Goal: Task Accomplishment & Management: Use online tool/utility

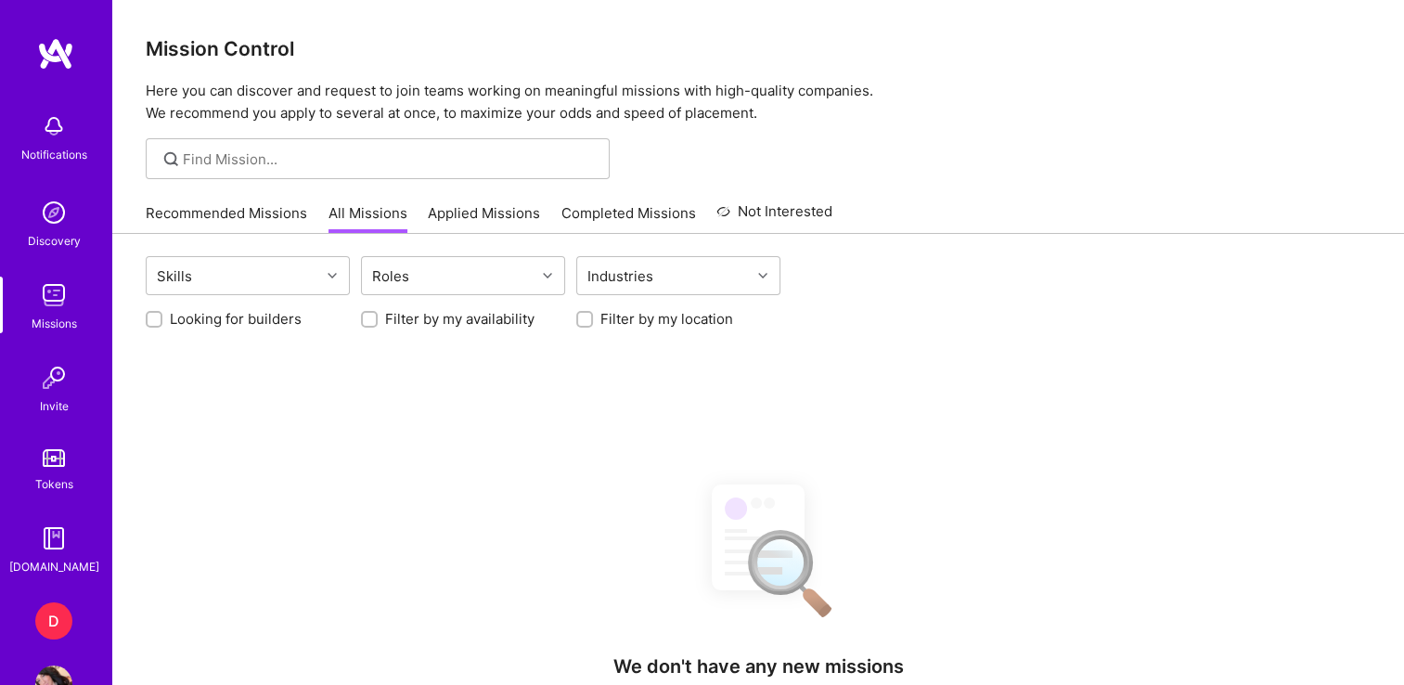
click at [52, 617] on div "D" at bounding box center [53, 620] width 37 height 37
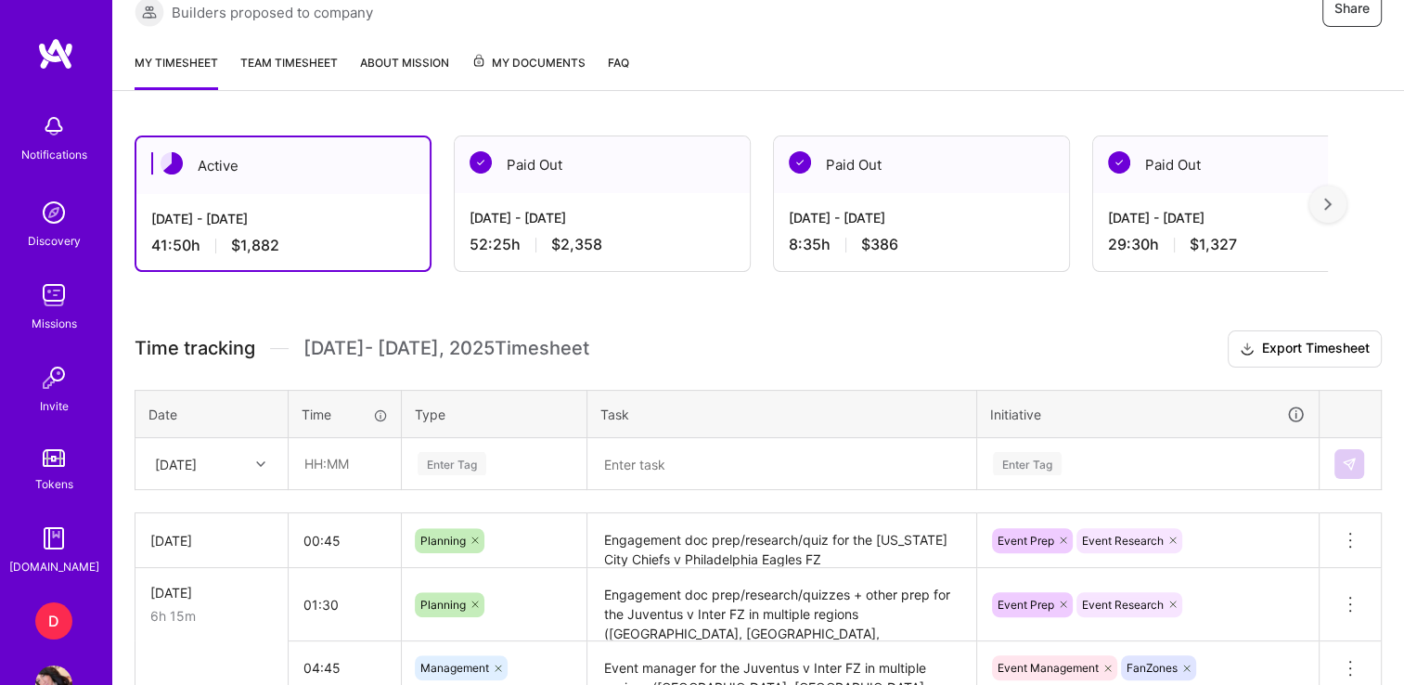
scroll to position [389, 0]
click at [316, 460] on input "text" at bounding box center [344, 462] width 110 height 49
type input "04:00"
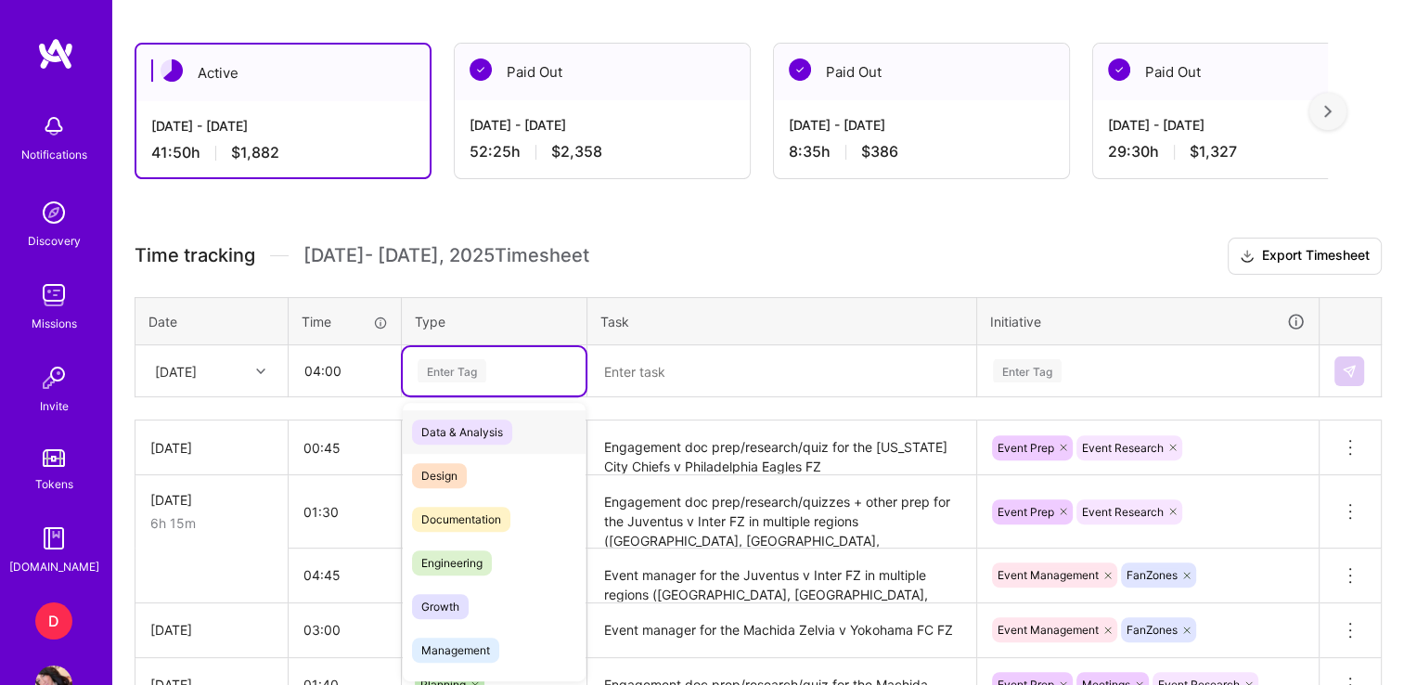
scroll to position [481, 0]
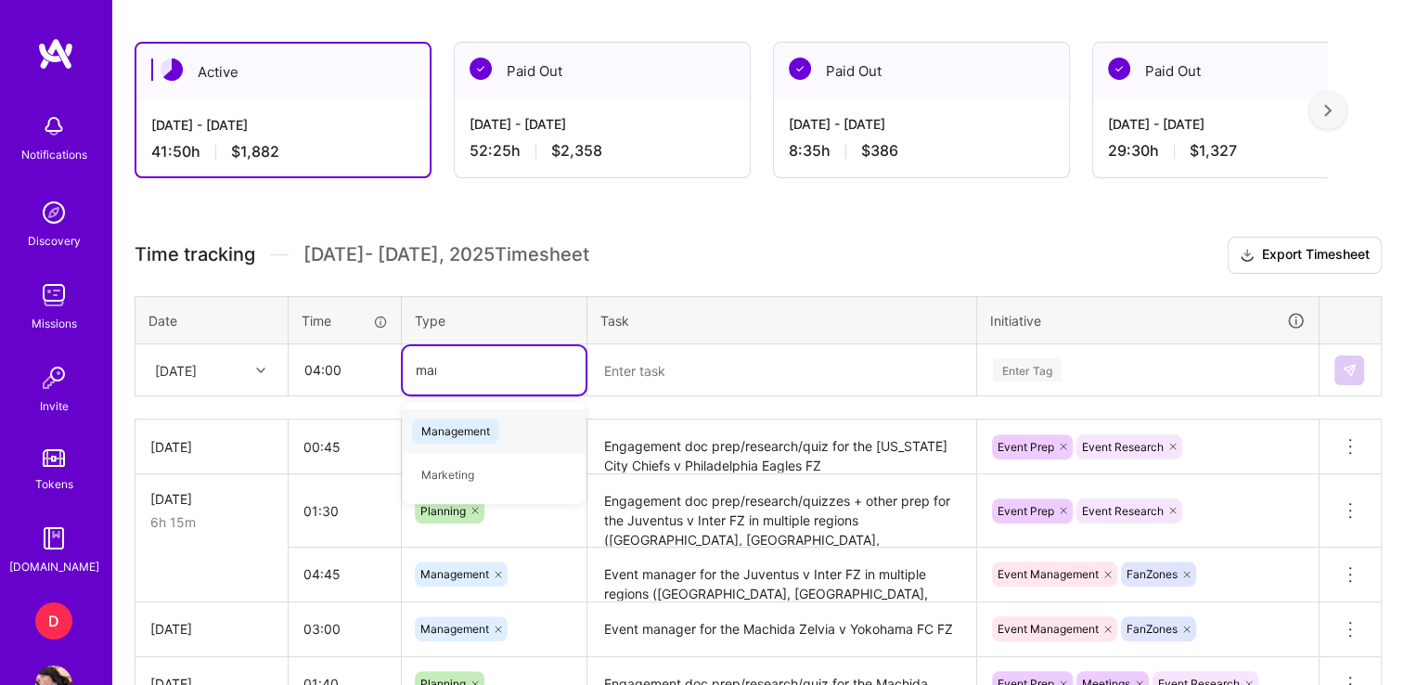
type input "mana"
click at [467, 440] on span "Management" at bounding box center [455, 430] width 87 height 25
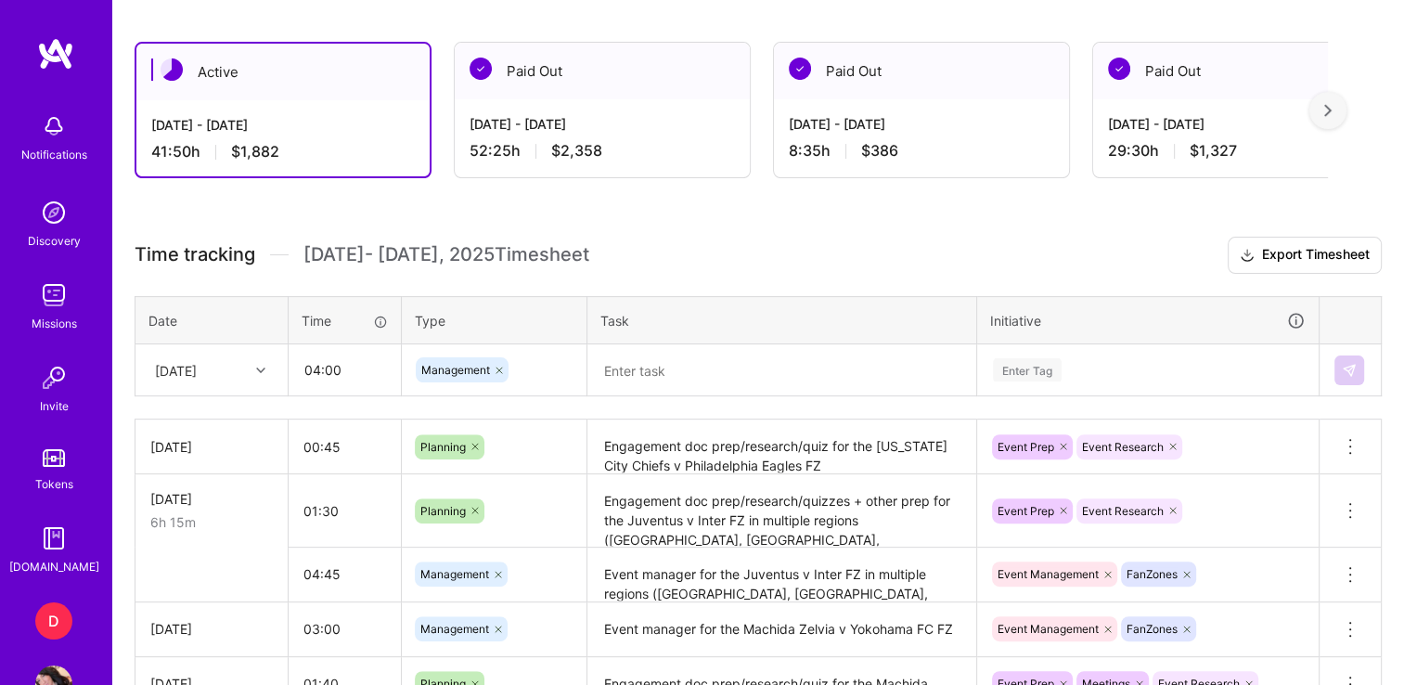
click at [718, 322] on th "Task" at bounding box center [782, 320] width 390 height 48
click at [666, 365] on textarea at bounding box center [781, 370] width 385 height 48
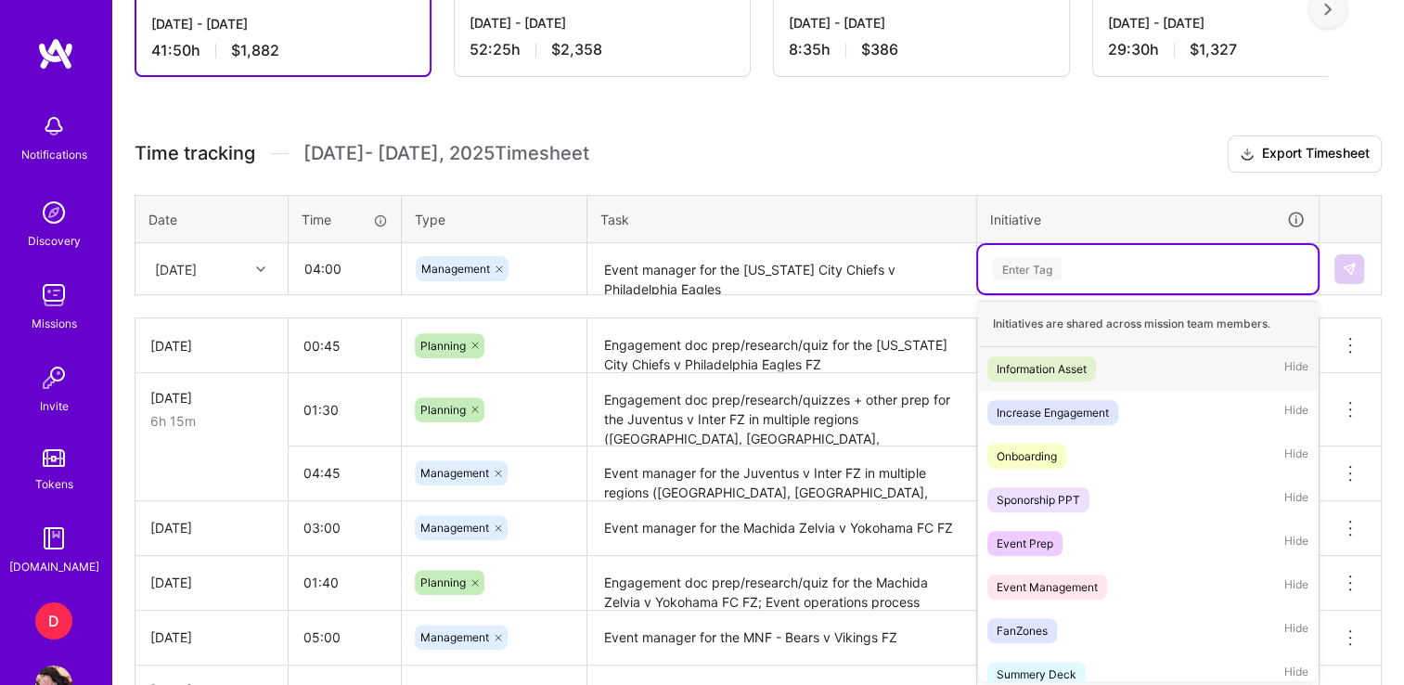
scroll to position [583, 0]
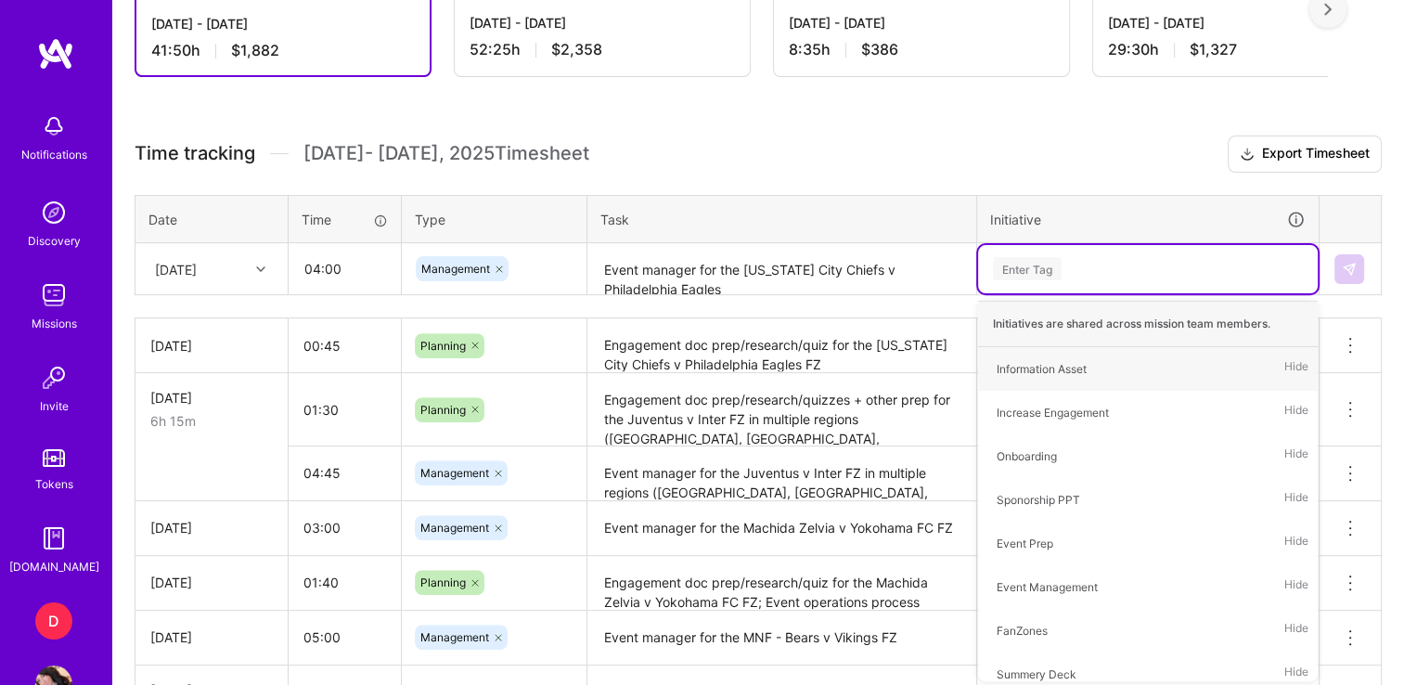
click at [683, 284] on textarea "Event manager for the [US_STATE] City Chiefs v Philadelphia Eagles" at bounding box center [781, 269] width 385 height 49
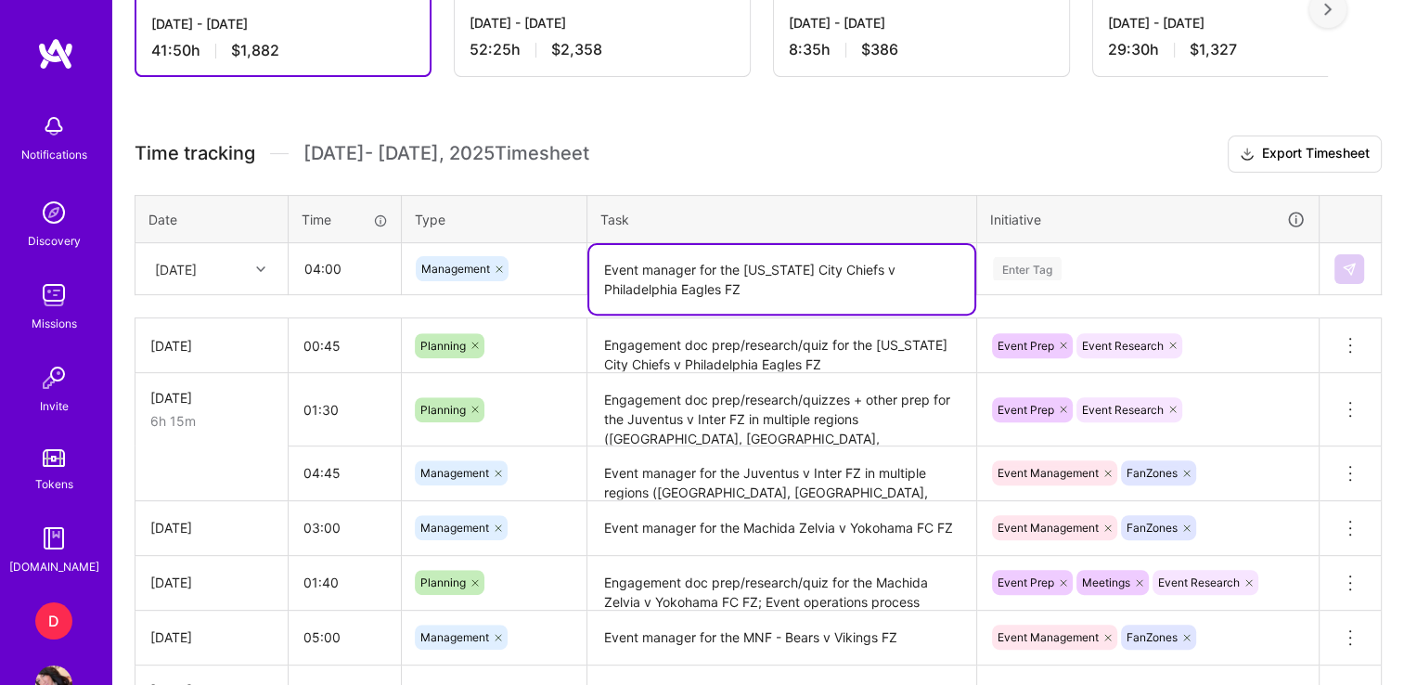
type textarea "Event manager for the [US_STATE] City Chiefs v Philadelphia Eagles FZ"
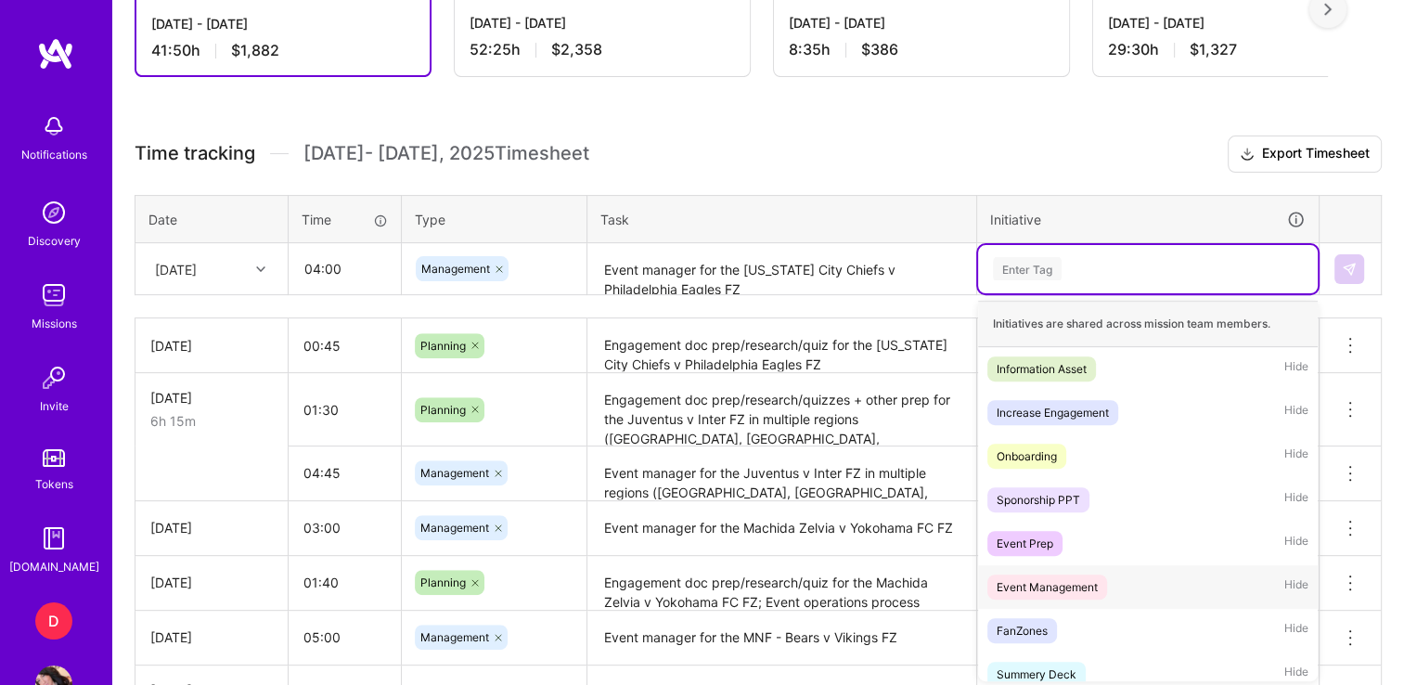
click at [1043, 580] on div "Event Management" at bounding box center [1046, 586] width 101 height 19
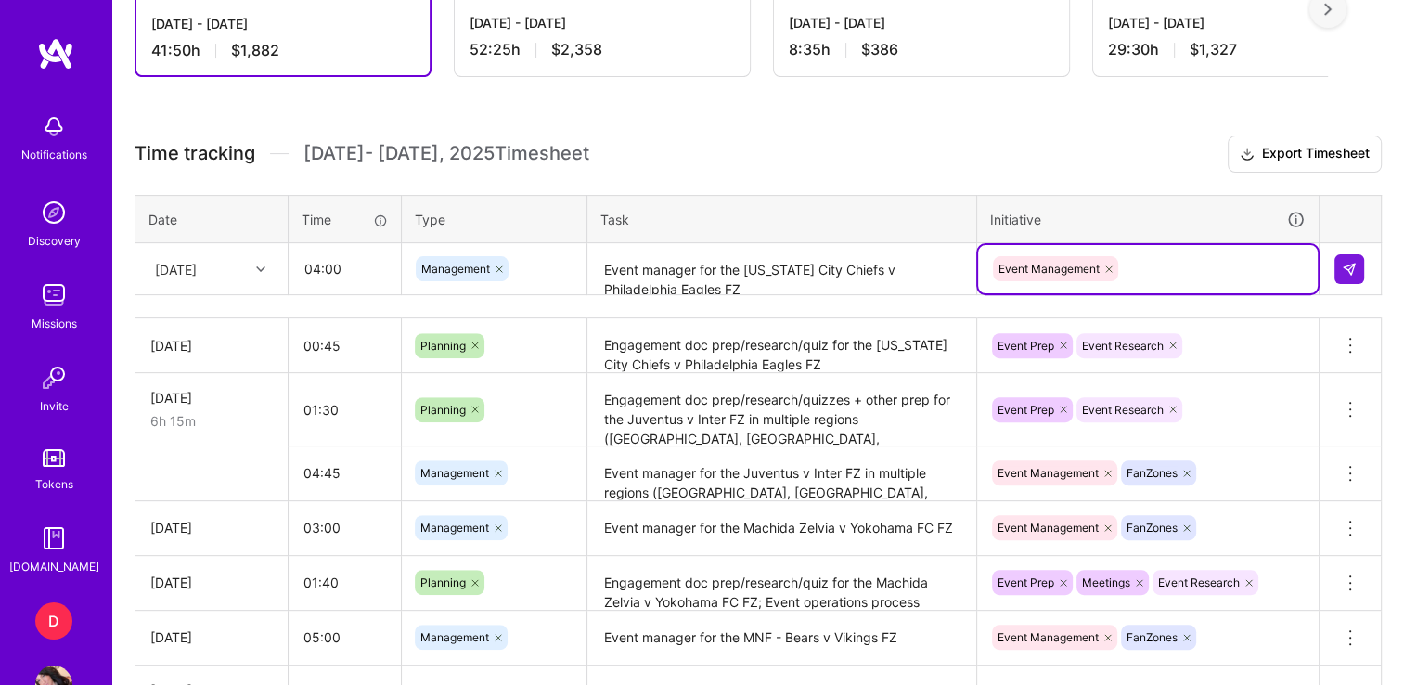
click at [1180, 269] on div "Event Management" at bounding box center [1148, 268] width 314 height 29
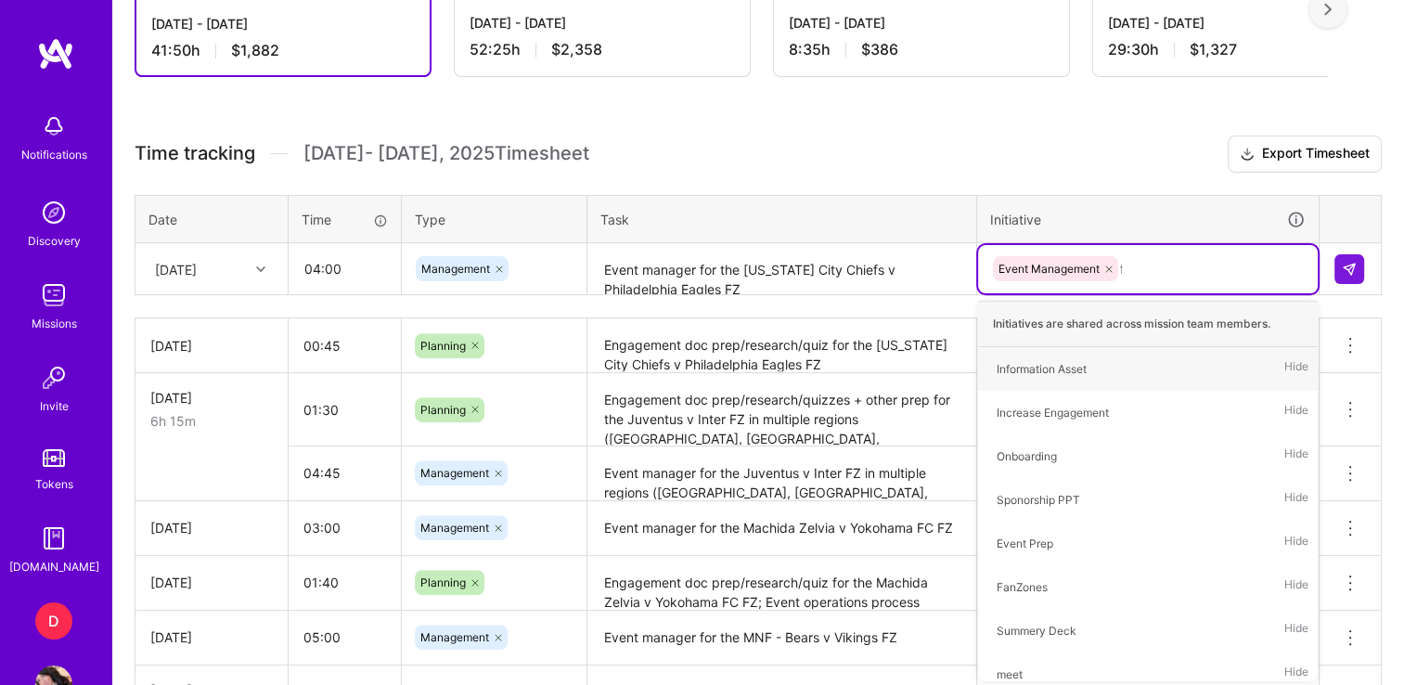
type input "fa"
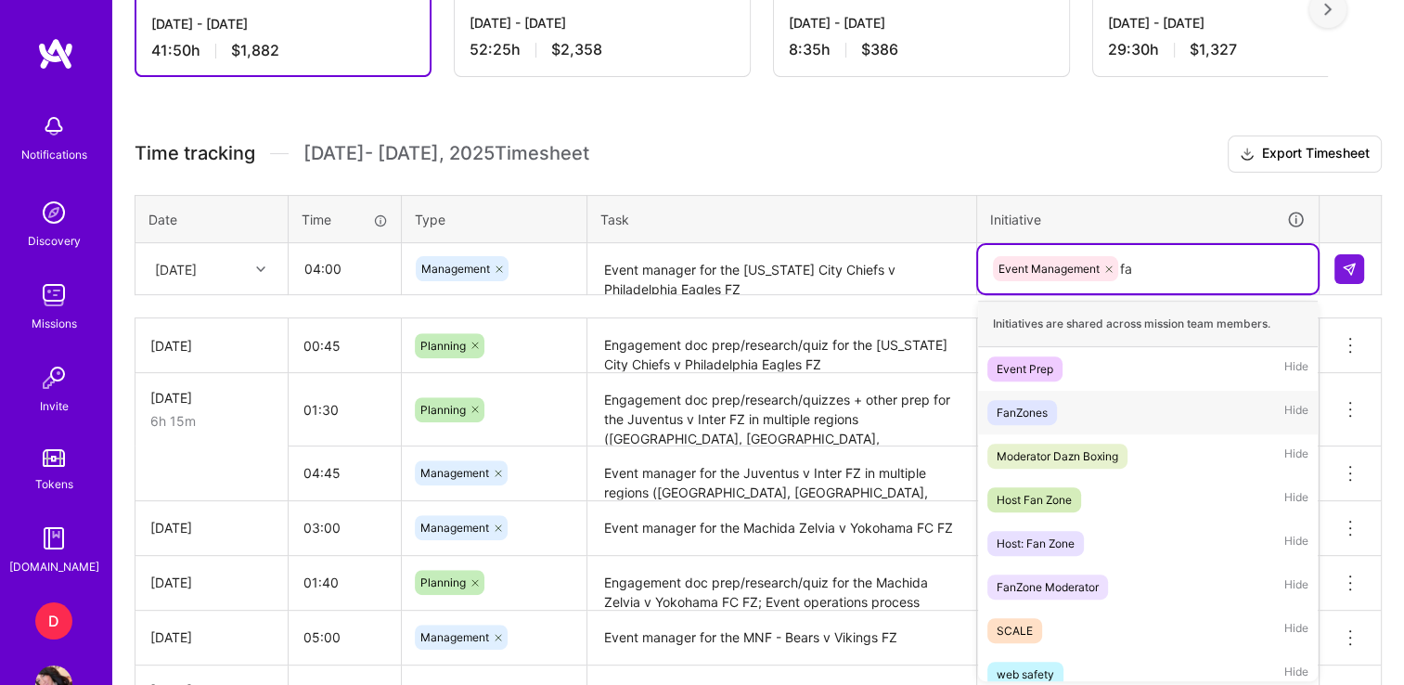
click at [1016, 414] on div "FanZones" at bounding box center [1021, 412] width 51 height 19
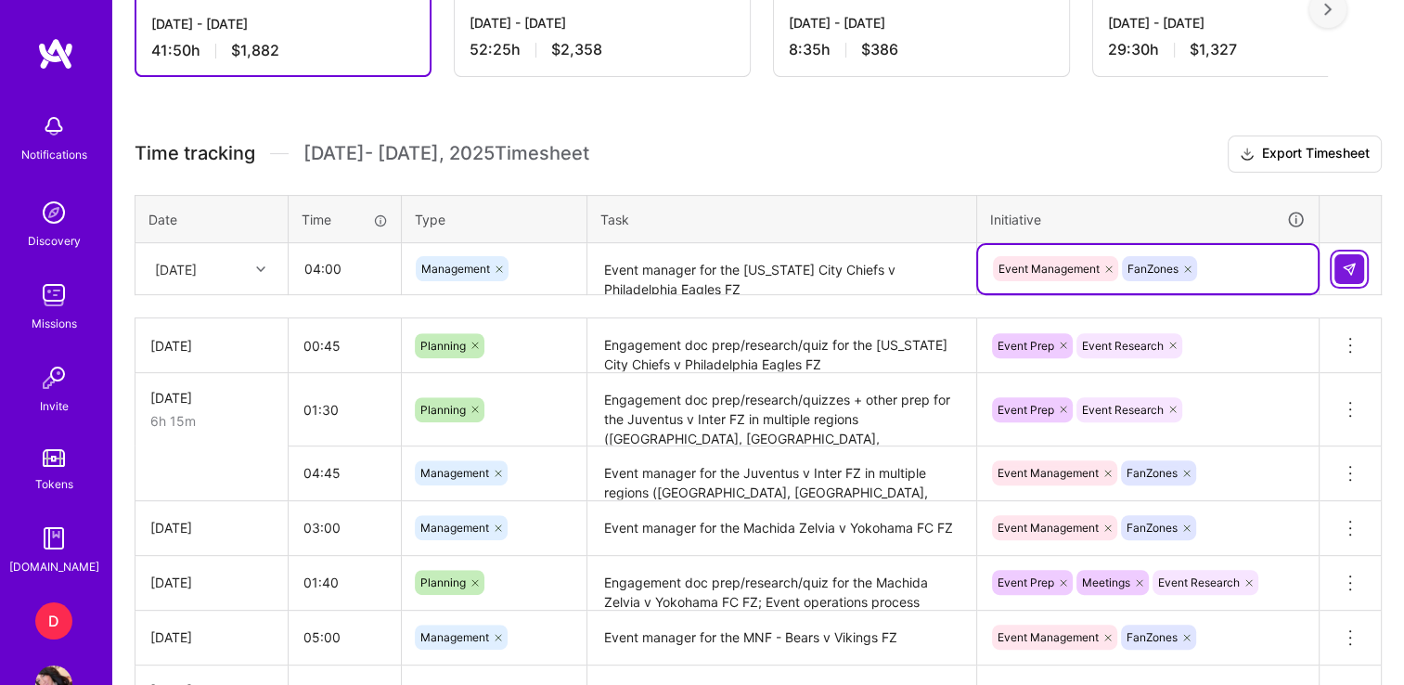
click at [1351, 254] on button at bounding box center [1349, 269] width 30 height 30
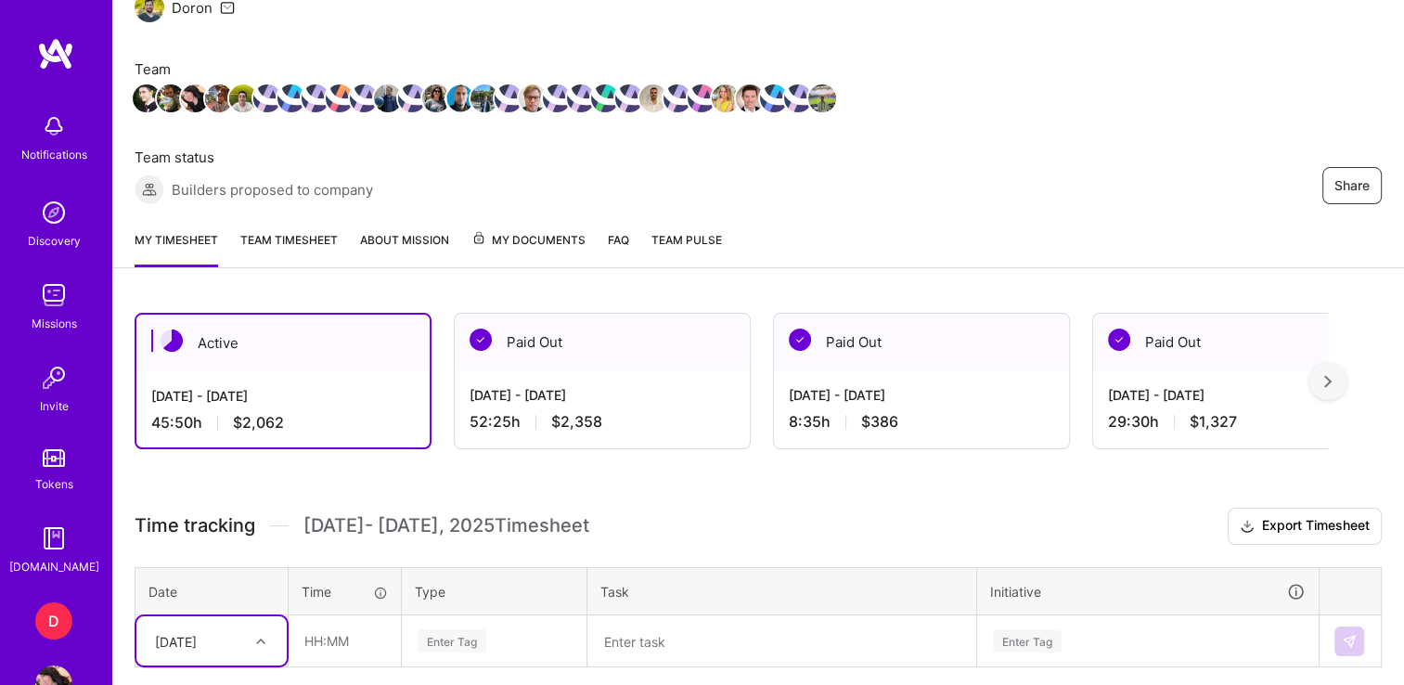
scroll to position [211, 0]
